Goal: Information Seeking & Learning: Learn about a topic

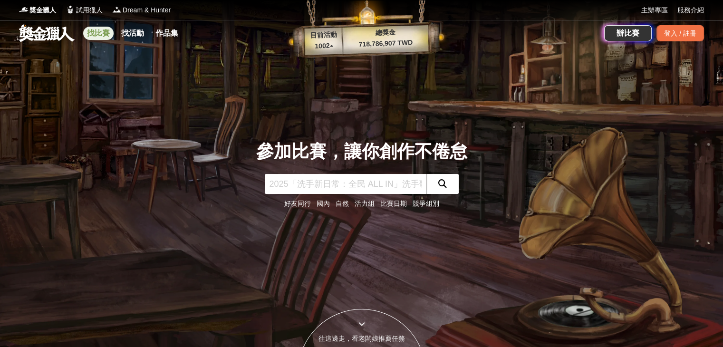
click at [90, 35] on link "找比賽" at bounding box center [98, 33] width 30 height 13
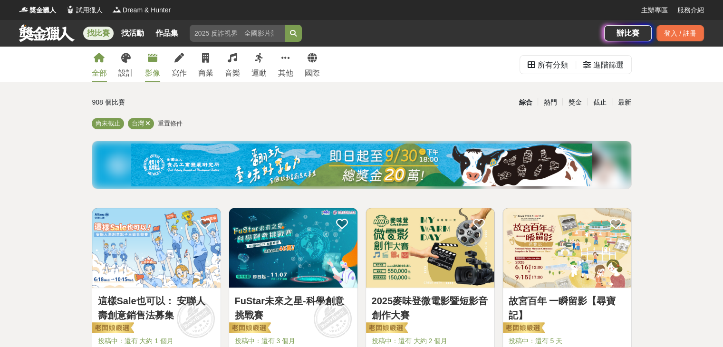
click at [154, 68] on div "影像" at bounding box center [152, 72] width 15 height 11
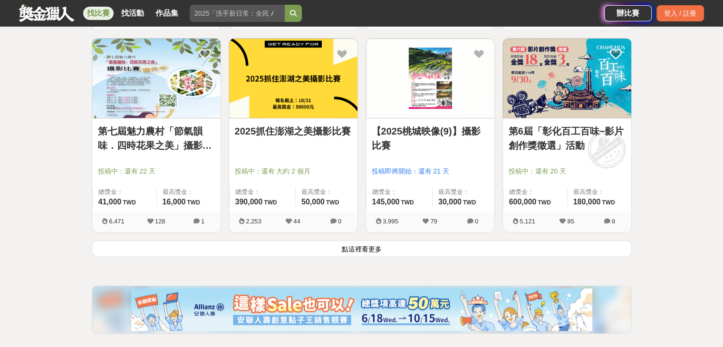
scroll to position [1188, 0]
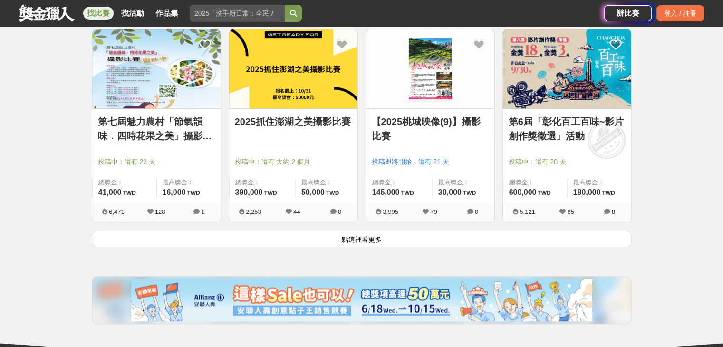
click at [409, 235] on button "點這裡看更多" at bounding box center [362, 238] width 540 height 17
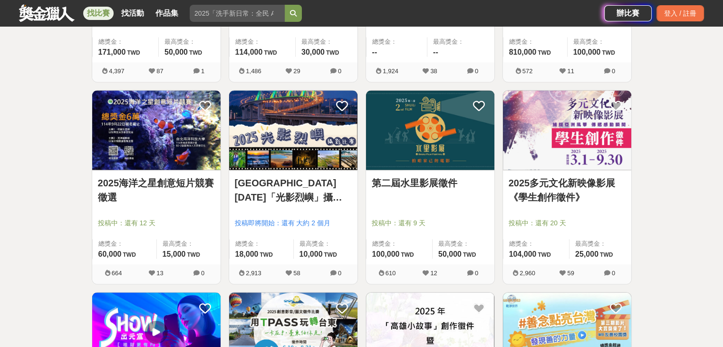
scroll to position [1568, 0]
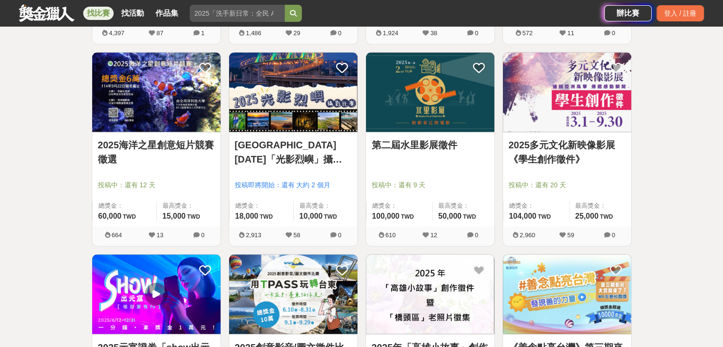
drag, startPoint x: 542, startPoint y: 110, endPoint x: 664, endPoint y: 101, distance: 122.9
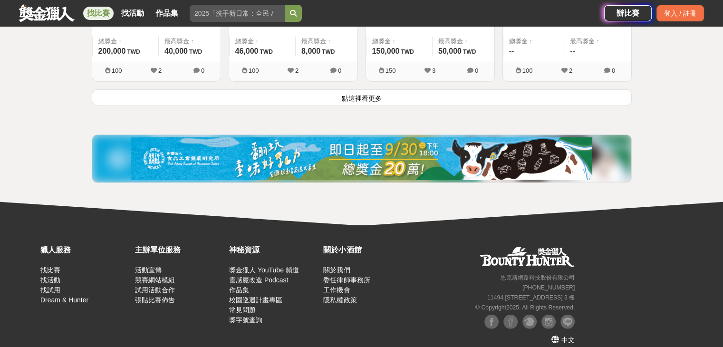
scroll to position [2549, 0]
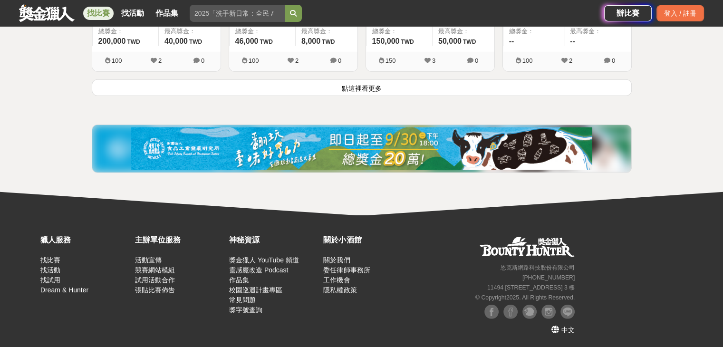
click at [350, 89] on button "點這裡看更多" at bounding box center [362, 87] width 540 height 17
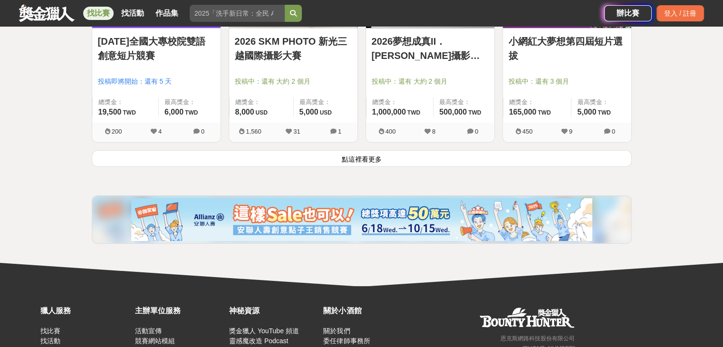
scroll to position [3689, 0]
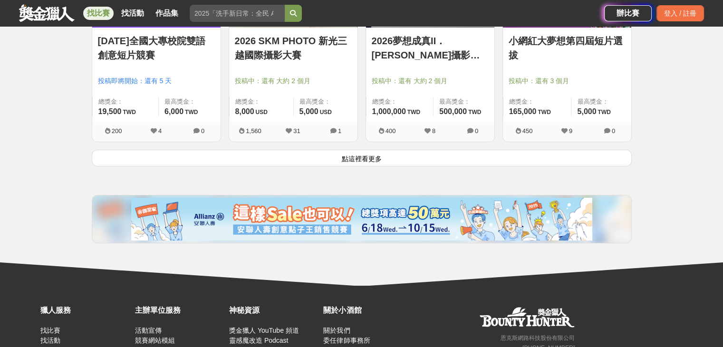
click at [454, 157] on button "點這裡看更多" at bounding box center [362, 158] width 540 height 17
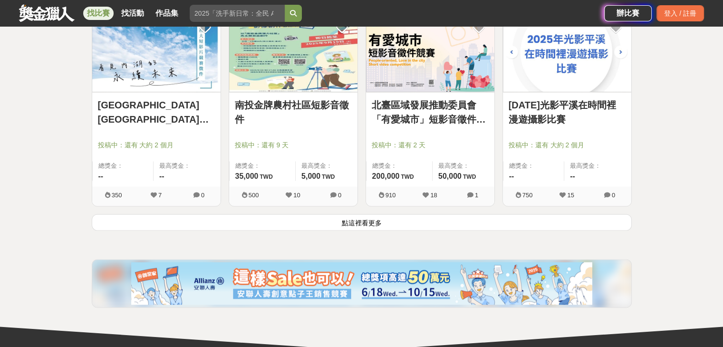
scroll to position [4829, 0]
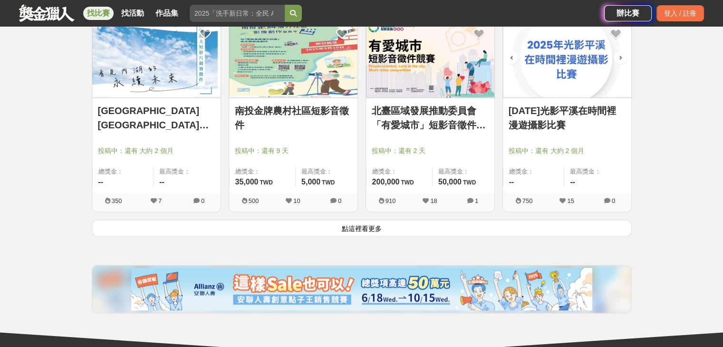
click at [496, 225] on button "點這裡看更多" at bounding box center [362, 227] width 540 height 17
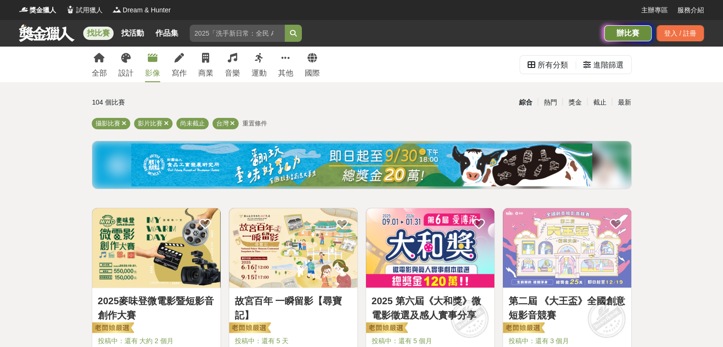
drag, startPoint x: 642, startPoint y: 152, endPoint x: 638, endPoint y: 6, distance: 146.4
click at [410, 256] on img at bounding box center [430, 247] width 128 height 79
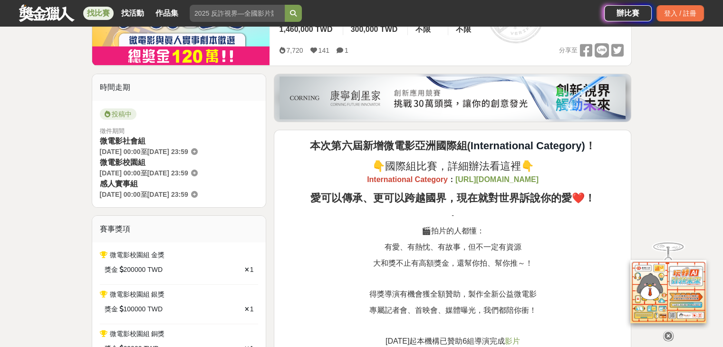
click at [298, 278] on p at bounding box center [452, 279] width 341 height 10
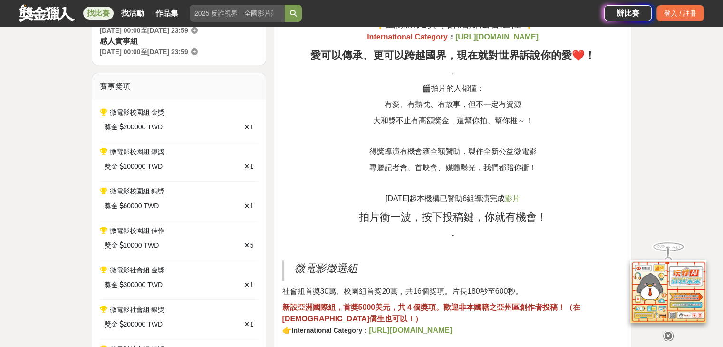
scroll to position [475, 0]
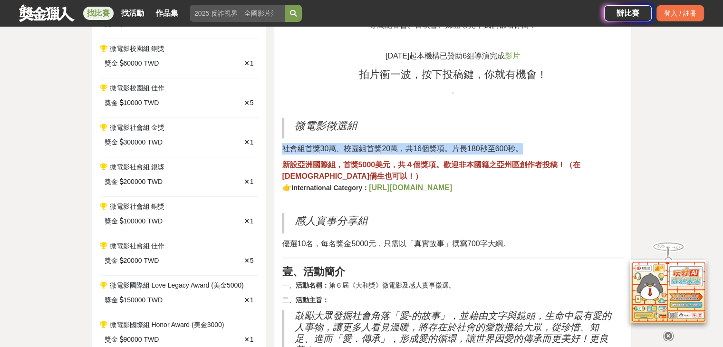
drag, startPoint x: 285, startPoint y: 149, endPoint x: 561, endPoint y: 145, distance: 276.0
click at [561, 145] on p "社會組首獎30萬、校園組首獎20萬，共16個獎項。片長180秒至600秒。" at bounding box center [452, 148] width 341 height 11
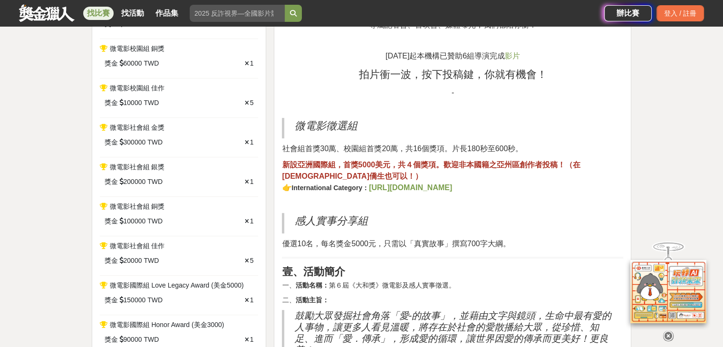
click at [665, 331] on icon at bounding box center [668, 336] width 10 height 10
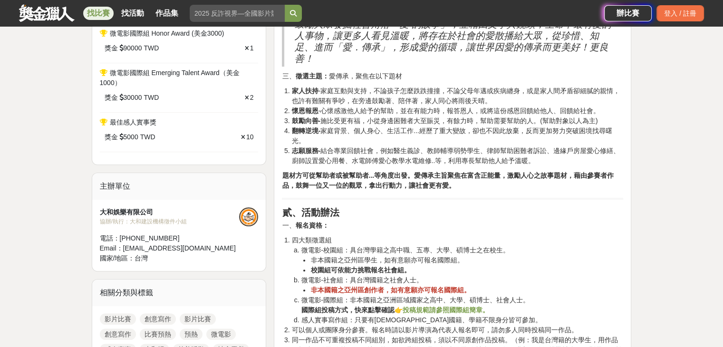
scroll to position [808, 0]
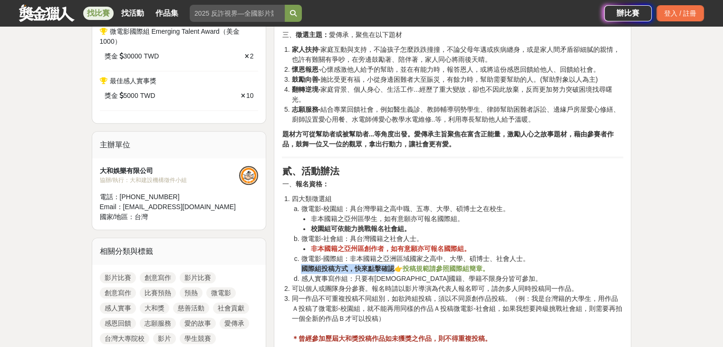
drag, startPoint x: 302, startPoint y: 269, endPoint x: 395, endPoint y: 267, distance: 93.1
click at [395, 267] on strong "國際組投稿方式，快來點擊確認👉" at bounding box center [351, 269] width 101 height 8
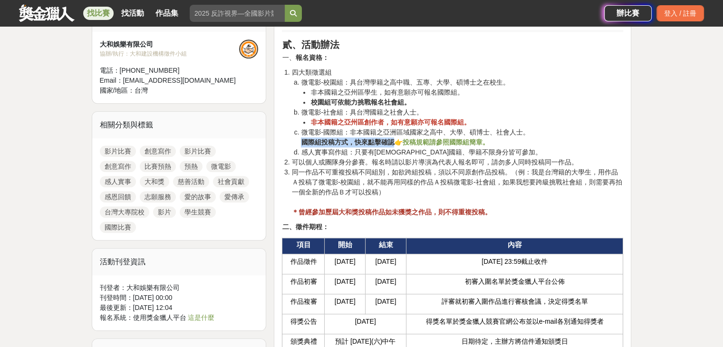
scroll to position [950, 0]
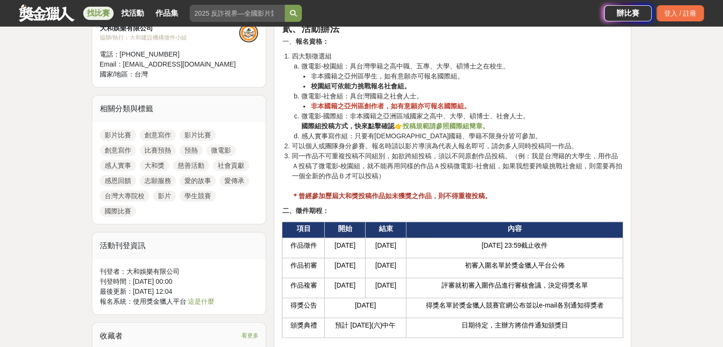
click at [369, 211] on p "二、徵件期程：" at bounding box center [452, 211] width 341 height 10
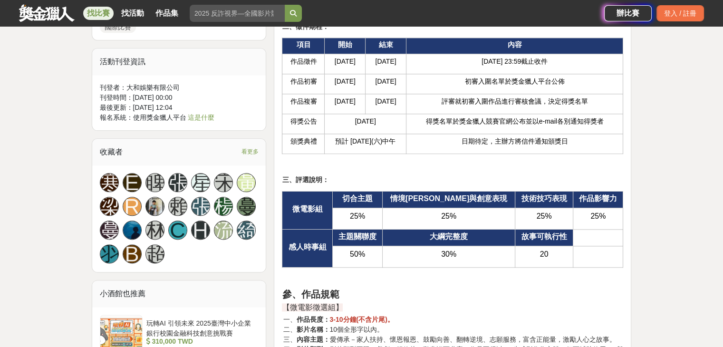
scroll to position [1140, 0]
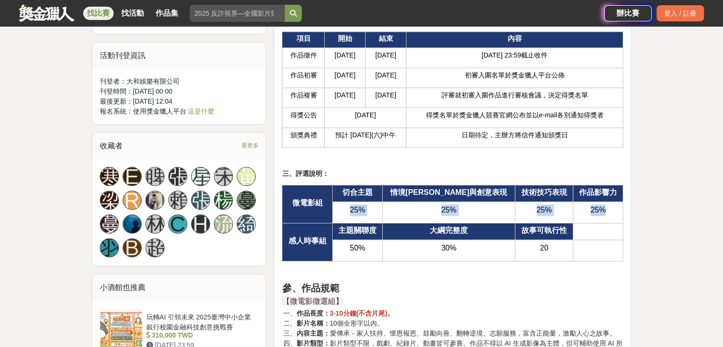
drag, startPoint x: 361, startPoint y: 207, endPoint x: 599, endPoint y: 212, distance: 238.1
click at [599, 212] on tr "25% 25% 25% 25%" at bounding box center [452, 211] width 341 height 21
click at [599, 212] on span "25%" at bounding box center [597, 210] width 15 height 8
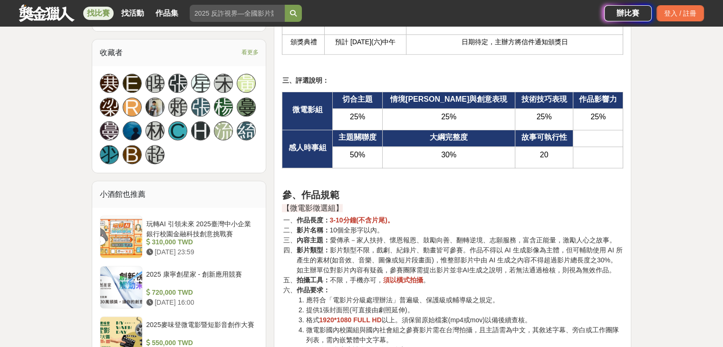
scroll to position [1235, 0]
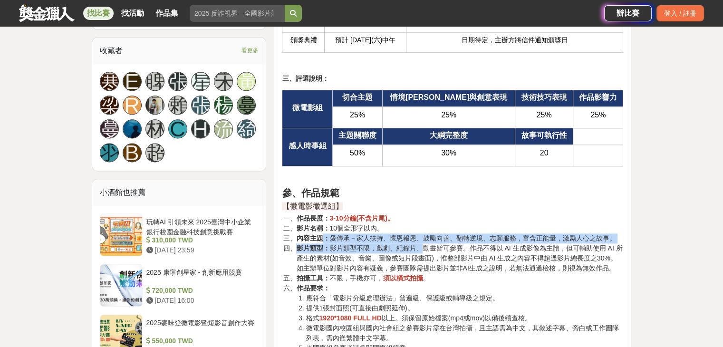
drag, startPoint x: 326, startPoint y: 234, endPoint x: 424, endPoint y: 247, distance: 98.7
click at [424, 247] on ol "作品長度： 3-10分鐘(不含片尾)。 影片名稱： 10個全形字以內。 內容主題： 愛傳承－家人扶持、懷恩報恩、鼓勵向善、翻轉逆境、志願服務，富含正能量，激勵…" at bounding box center [452, 352] width 341 height 279
click at [424, 247] on li "影片類型： 影片類型不限，戲劇、紀錄片、動畫皆可參賽。作品不得以 AI 生成影像為主體，但可輔助使用 AI 所產生的素材(如音效、音樂、圖像或短片段畫面)，惟…" at bounding box center [459, 258] width 327 height 30
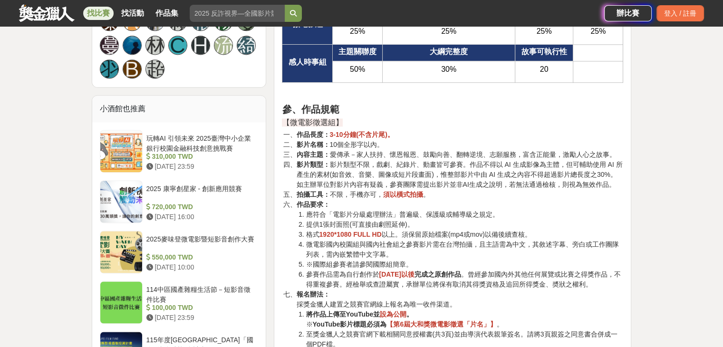
scroll to position [1330, 0]
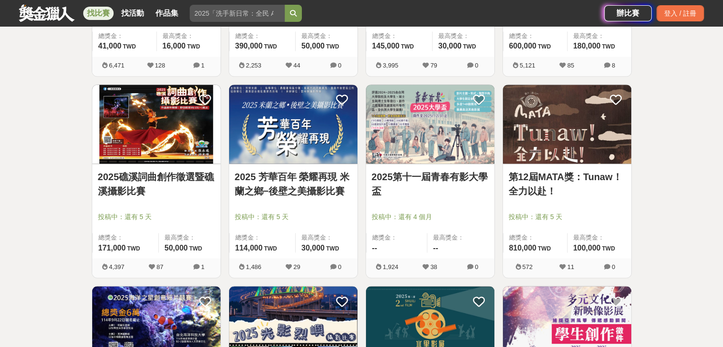
scroll to position [1343, 0]
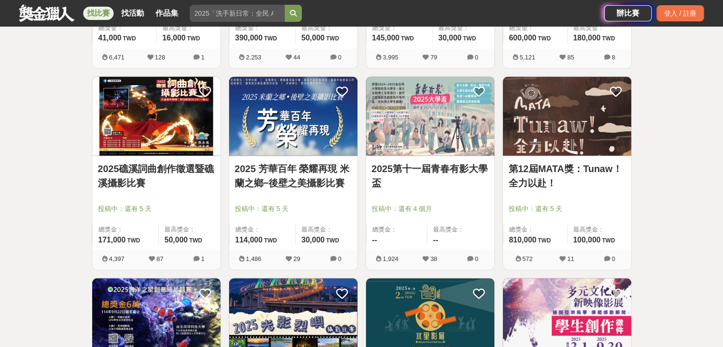
drag, startPoint x: 646, startPoint y: 208, endPoint x: 629, endPoint y: 234, distance: 31.4
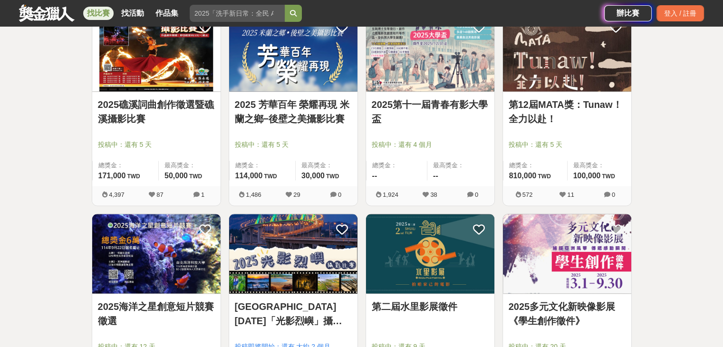
scroll to position [1438, 0]
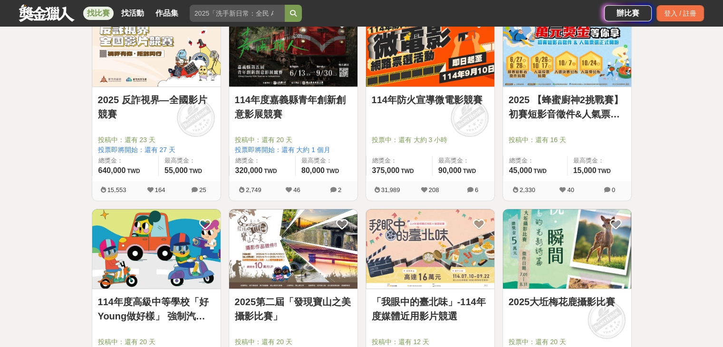
drag, startPoint x: 676, startPoint y: 199, endPoint x: 637, endPoint y: 101, distance: 105.5
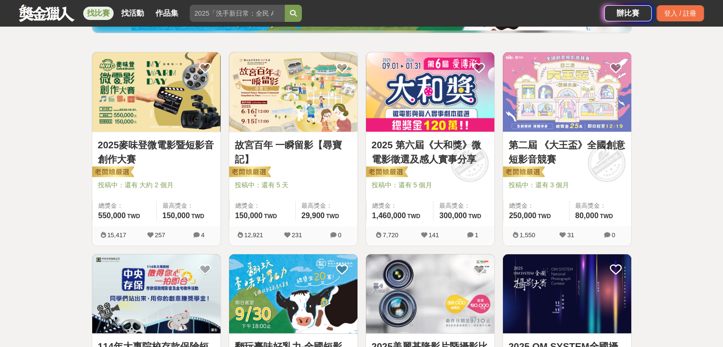
scroll to position [84, 0]
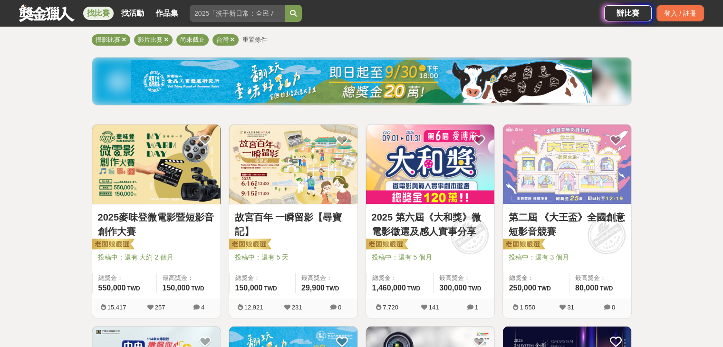
click at [450, 168] on img at bounding box center [430, 163] width 128 height 79
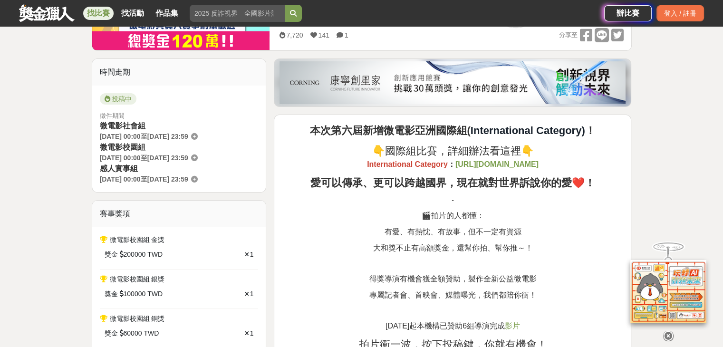
scroll to position [238, 0]
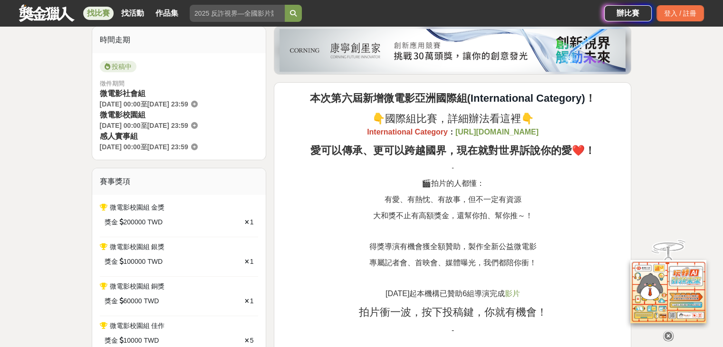
click at [667, 331] on icon at bounding box center [668, 336] width 10 height 10
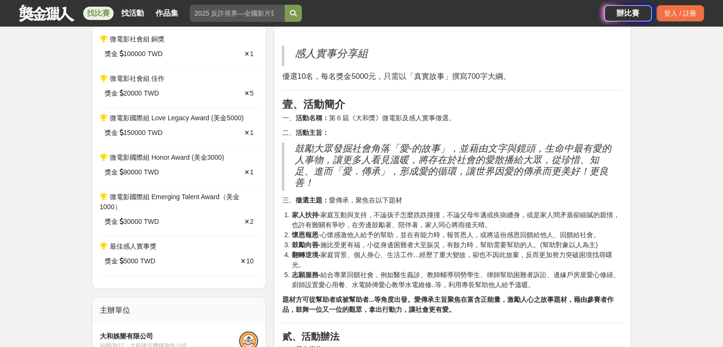
scroll to position [652, 0]
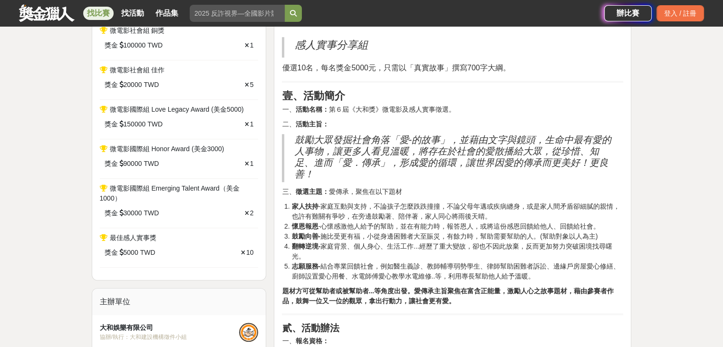
drag, startPoint x: 490, startPoint y: 230, endPoint x: 485, endPoint y: 255, distance: 25.7
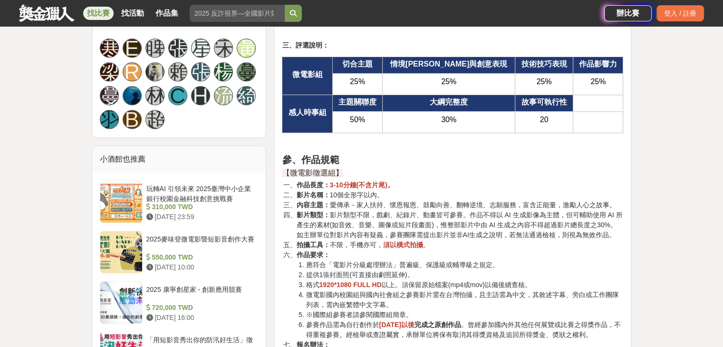
scroll to position [1270, 0]
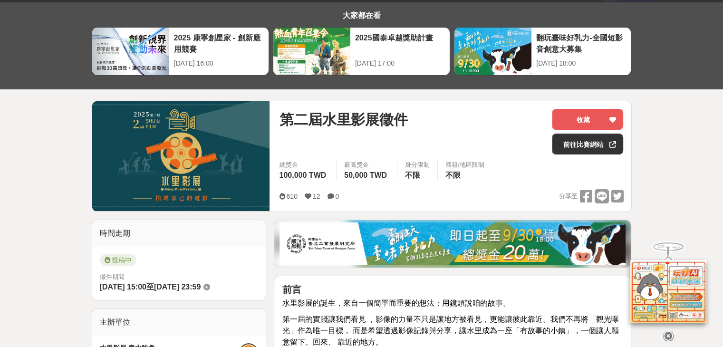
scroll to position [190, 0]
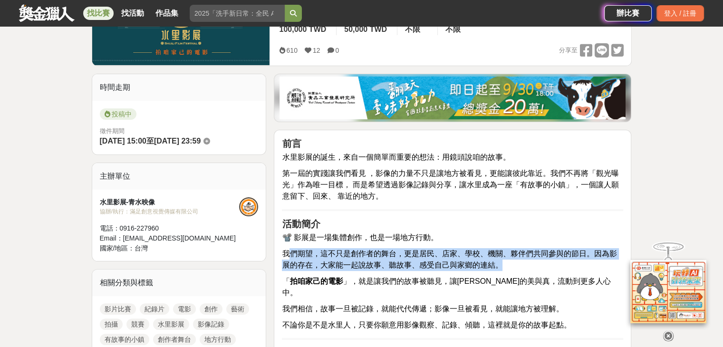
drag, startPoint x: 298, startPoint y: 252, endPoint x: 504, endPoint y: 264, distance: 207.0
click at [504, 264] on p "我們期望，這不只是創作者的舞台，更是居民、店家、學校、機關、夥伴們共同參與的節日。因為影展的存在，大家能一起說故事、聽故事、感受自己與家鄉的連結。" at bounding box center [452, 259] width 341 height 23
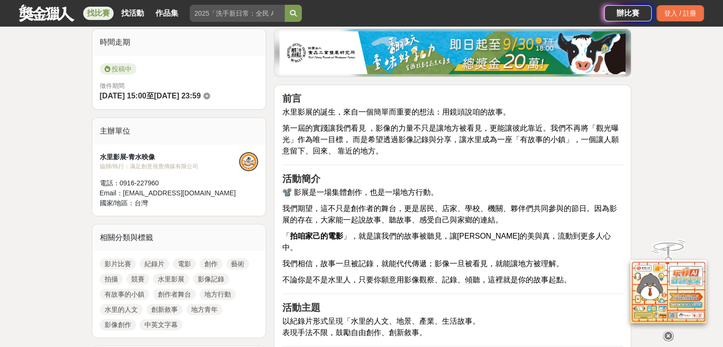
scroll to position [238, 0]
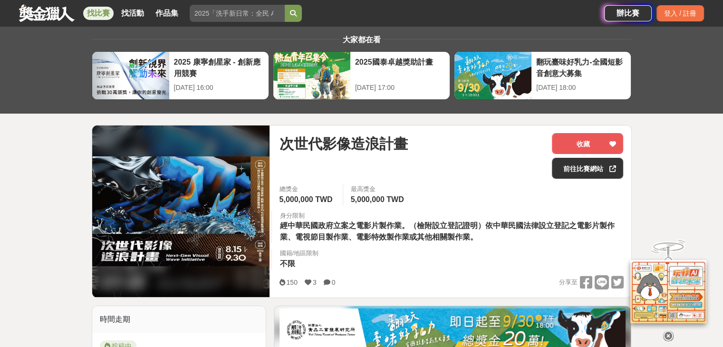
scroll to position [48, 0]
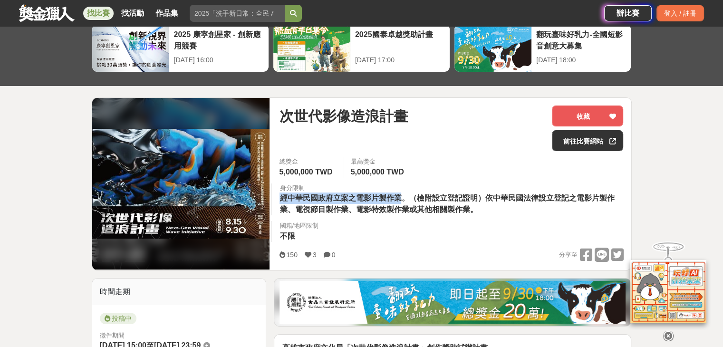
drag, startPoint x: 277, startPoint y: 196, endPoint x: 400, endPoint y: 200, distance: 122.7
click at [400, 200] on div "身分限制 經中華民國政府立案之電影片製作業。（檢附設立登記證明）依中華民國法律設立登記之電影片製作業、電視節目製作業、電影特效製作業或其他相關製作業。" at bounding box center [450, 199] width 359 height 32
click at [400, 200] on span "經中華民國政府立案之電影片製作業。（檢附設立登記證明）依中華民國法律設立登記之電影片製作業、電視節目製作業、電影特效製作業或其他相關製作業。" at bounding box center [446, 203] width 334 height 19
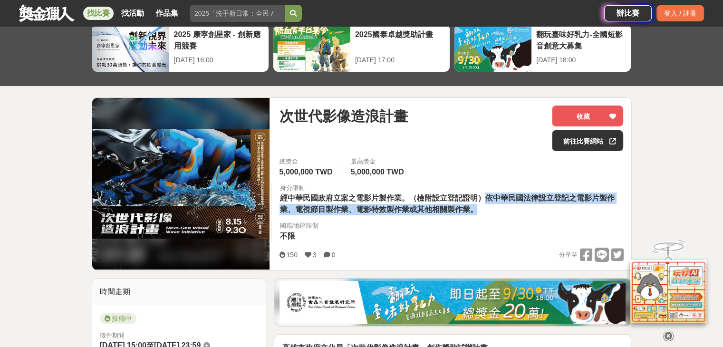
drag, startPoint x: 481, startPoint y: 199, endPoint x: 547, endPoint y: 214, distance: 67.7
click at [547, 214] on div "身分限制 經中華民國政府立案之電影片製作業。（檢附設立登記證明）依中華民國法律設立登記之電影片製作業、電視節目製作業、電影特效製作業或其他相關製作業。" at bounding box center [450, 199] width 359 height 32
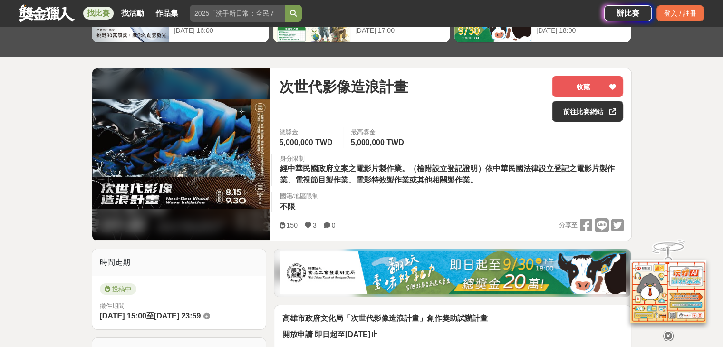
scroll to position [238, 0]
